Goal: Navigation & Orientation: Find specific page/section

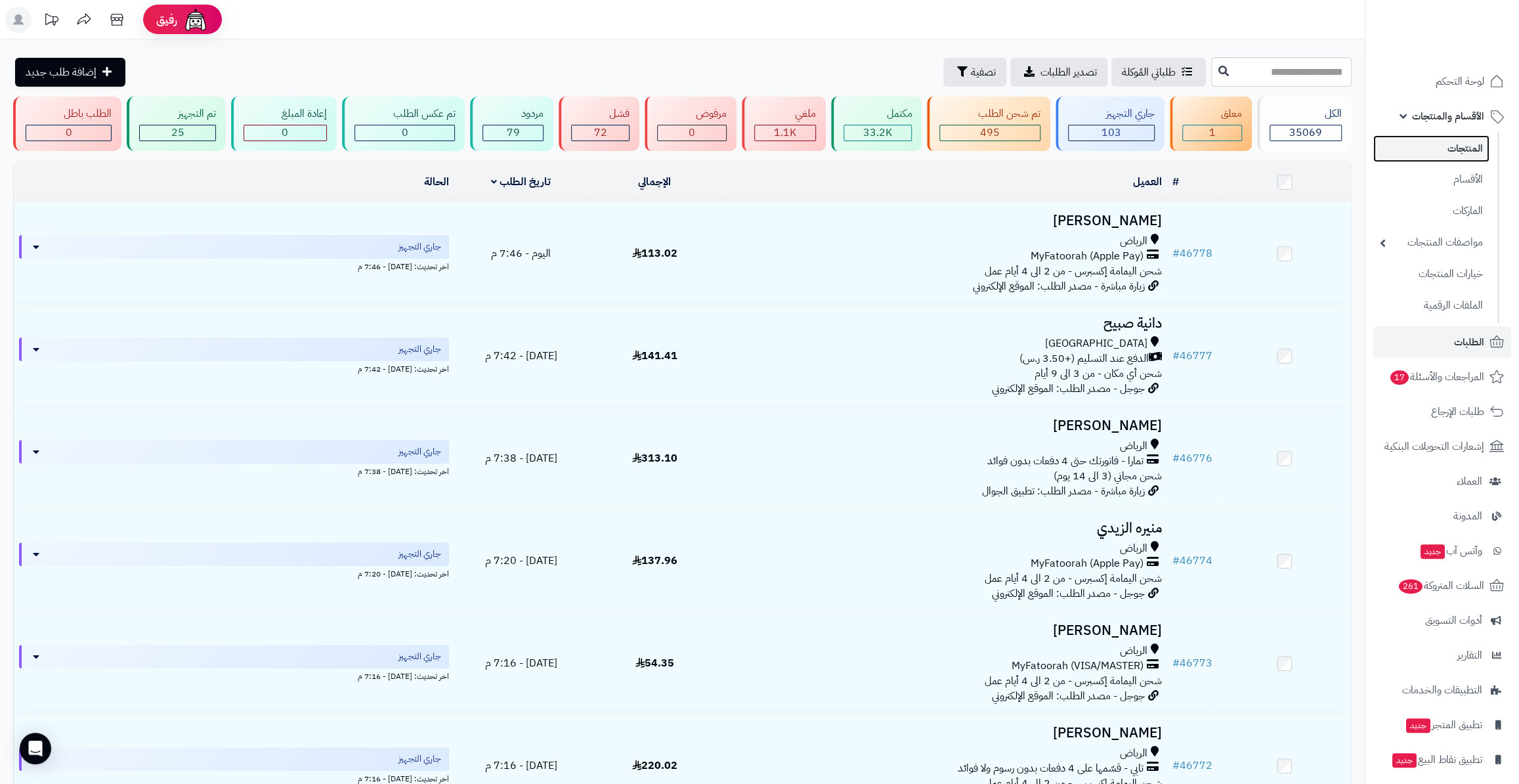
click at [1458, 147] on link "المنتجات" at bounding box center [1431, 148] width 116 height 27
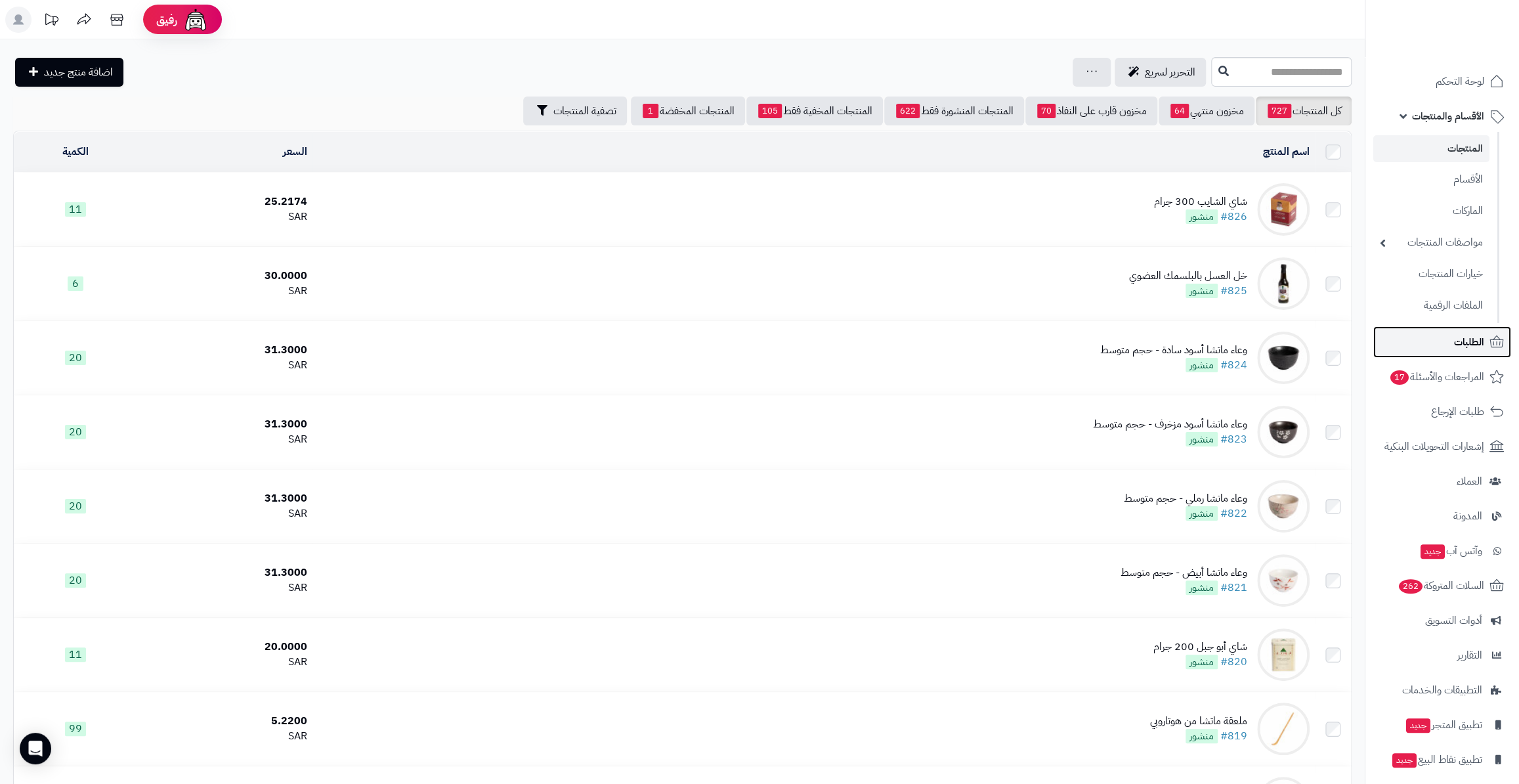
click at [1440, 351] on link "الطلبات" at bounding box center [1441, 342] width 138 height 31
